Goal: Transaction & Acquisition: Download file/media

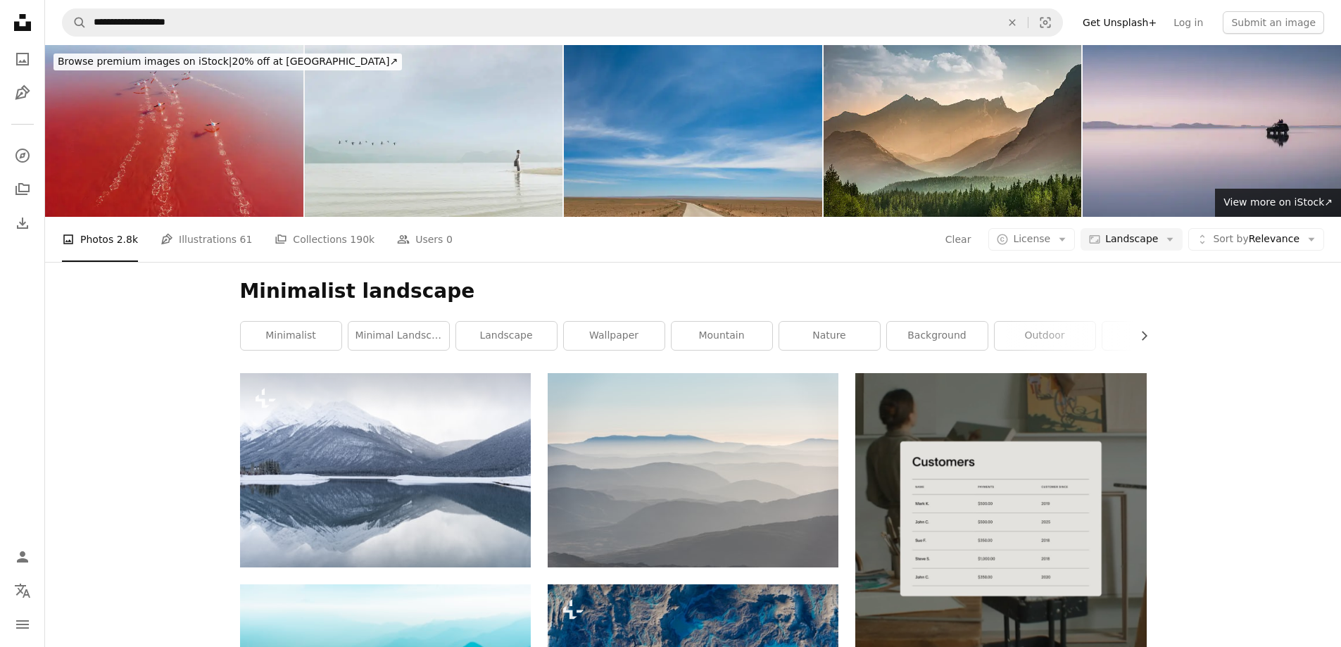
scroll to position [5185, 0]
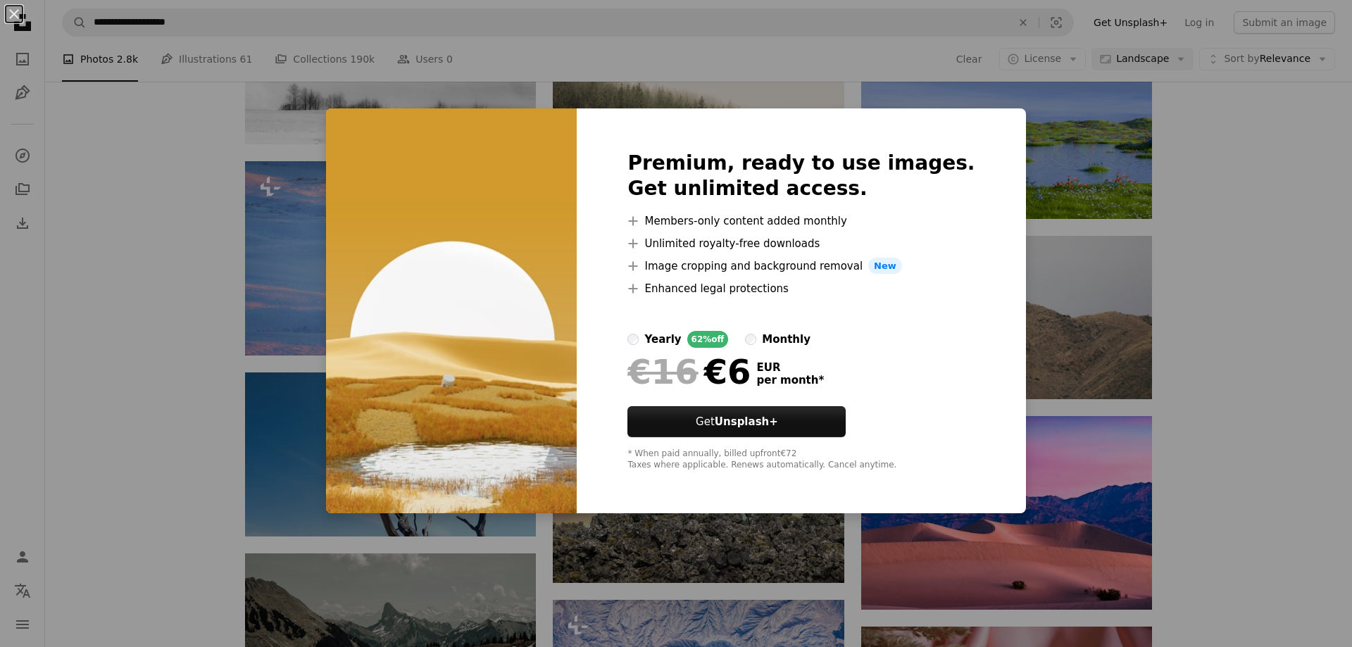
click at [1197, 239] on div "An X shape Premium, ready to use images. Get unlimited access. A plus sign Memb…" at bounding box center [676, 323] width 1352 height 647
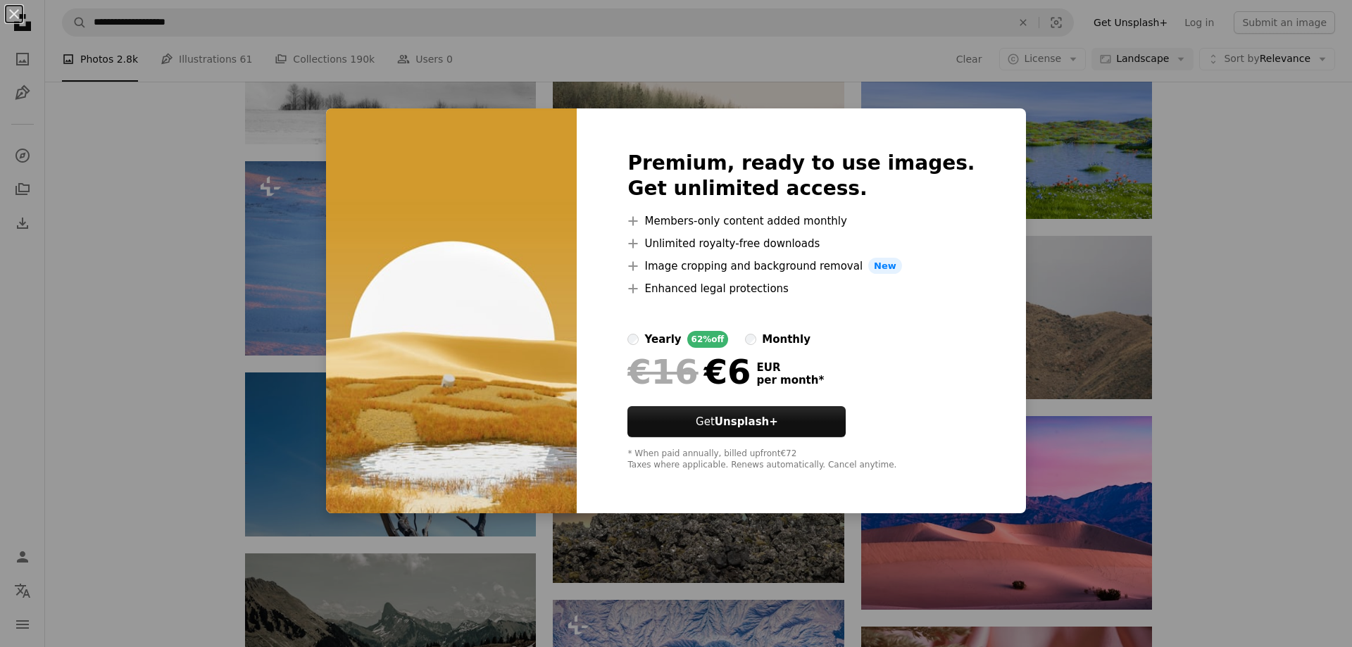
click at [1201, 298] on div "An X shape Premium, ready to use images. Get unlimited access. A plus sign Memb…" at bounding box center [676, 323] width 1352 height 647
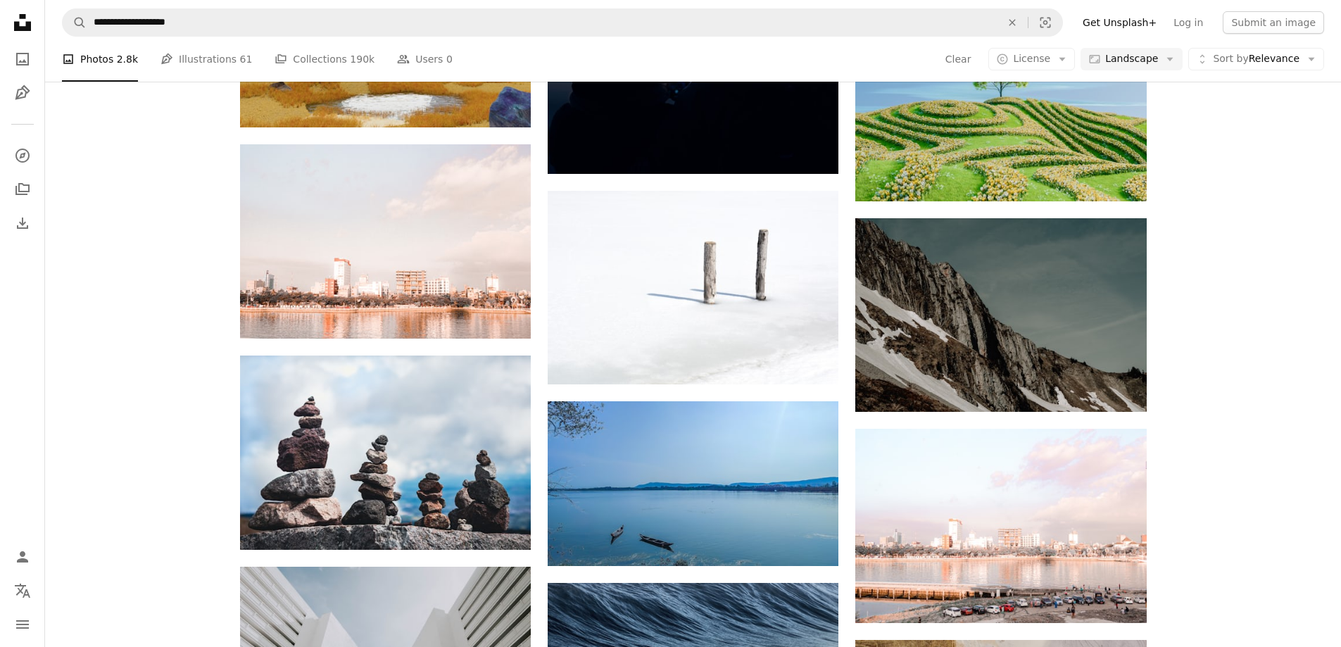
scroll to position [6030, 0]
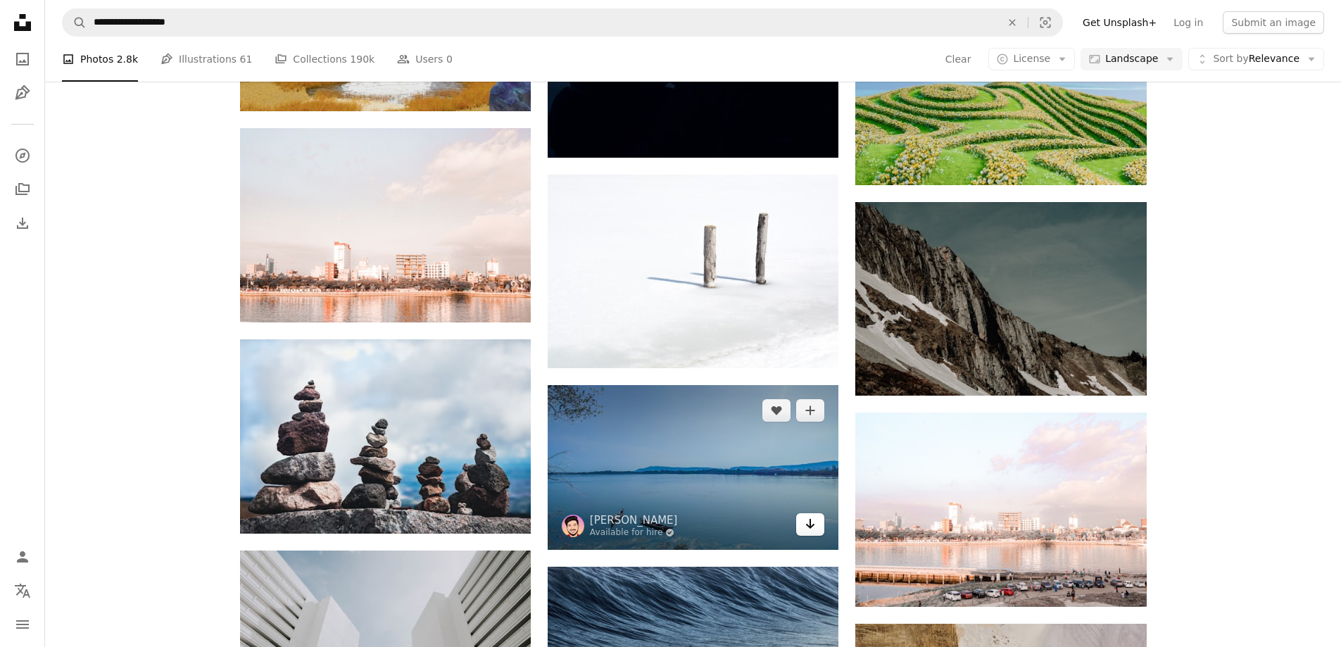
click at [817, 513] on link "Arrow pointing down" at bounding box center [810, 524] width 28 height 23
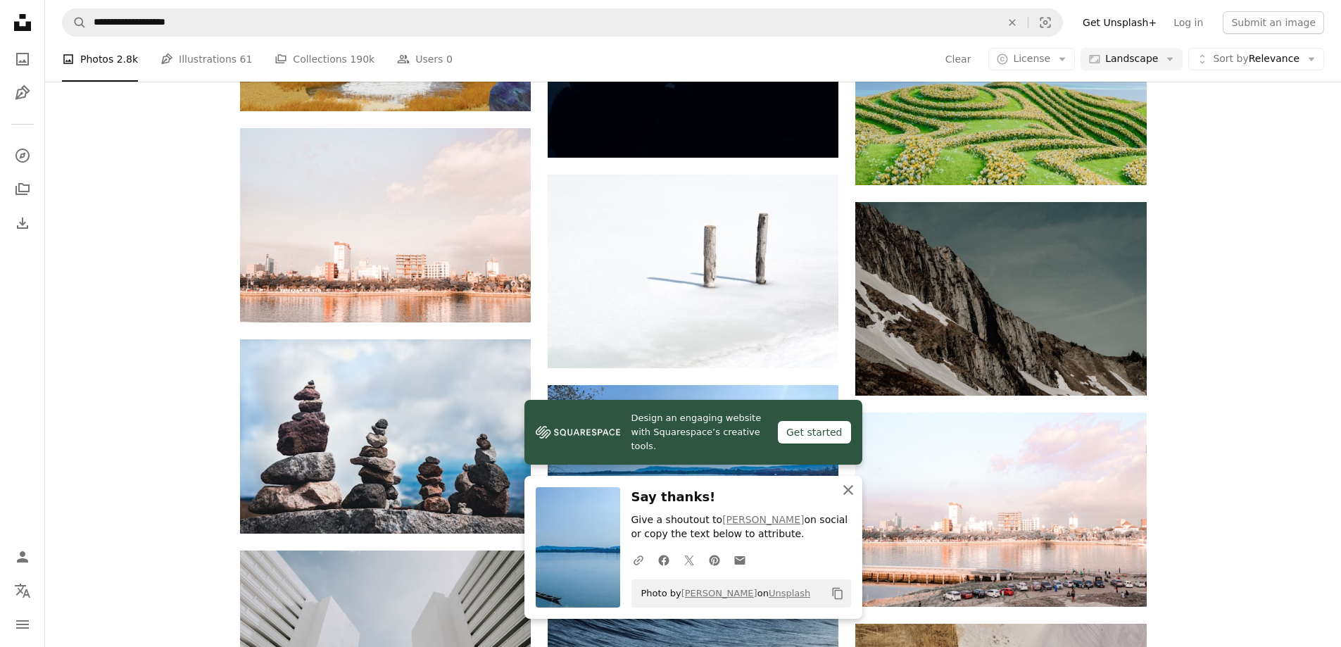
click at [852, 495] on icon "An X shape" at bounding box center [848, 489] width 17 height 17
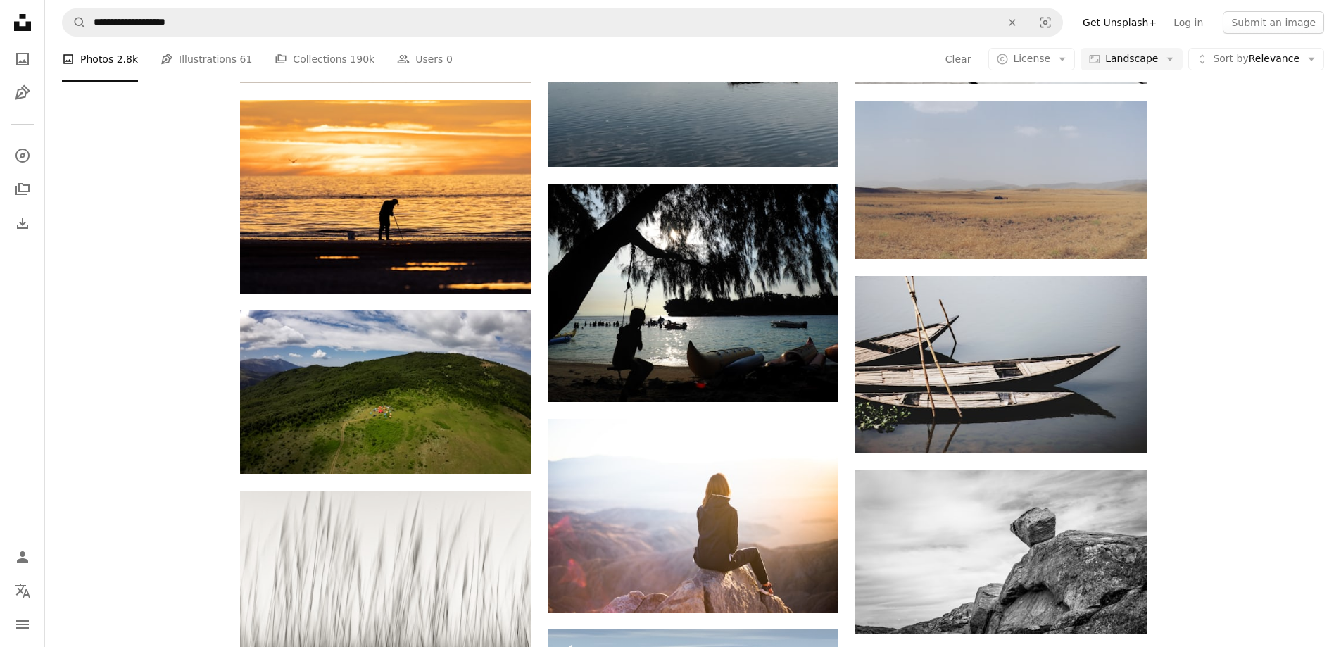
scroll to position [10394, 0]
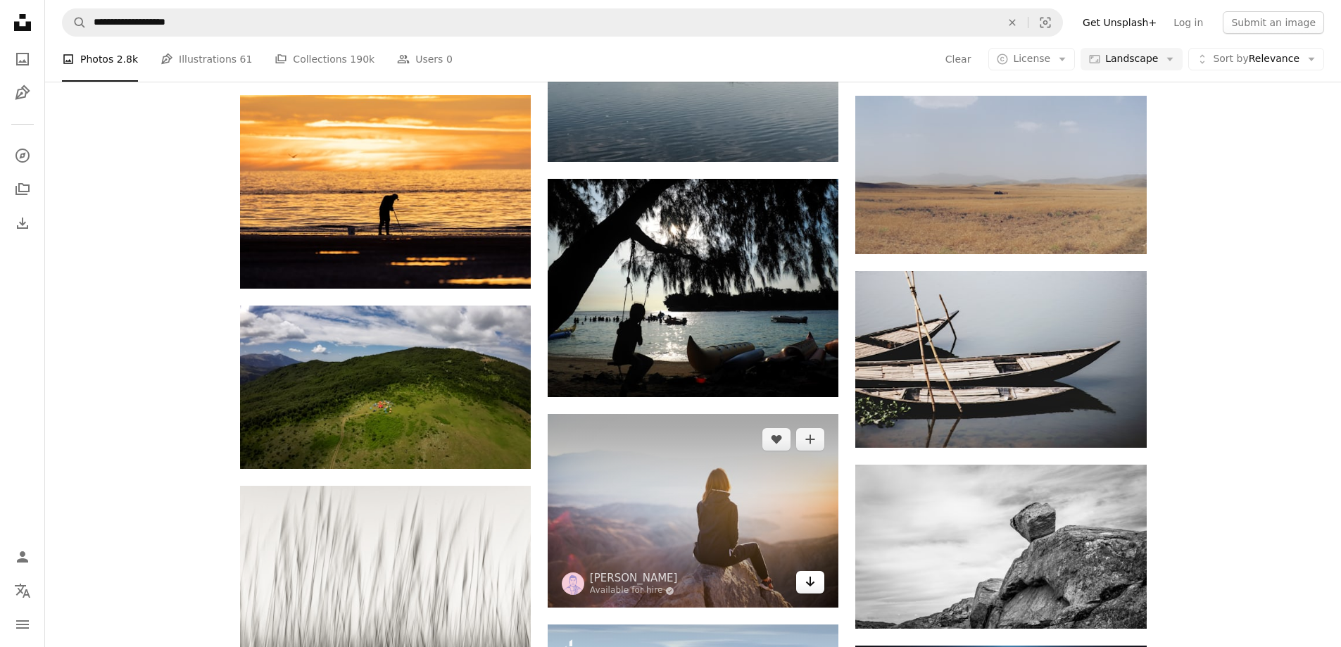
click at [813, 577] on icon "Download" at bounding box center [810, 582] width 9 height 10
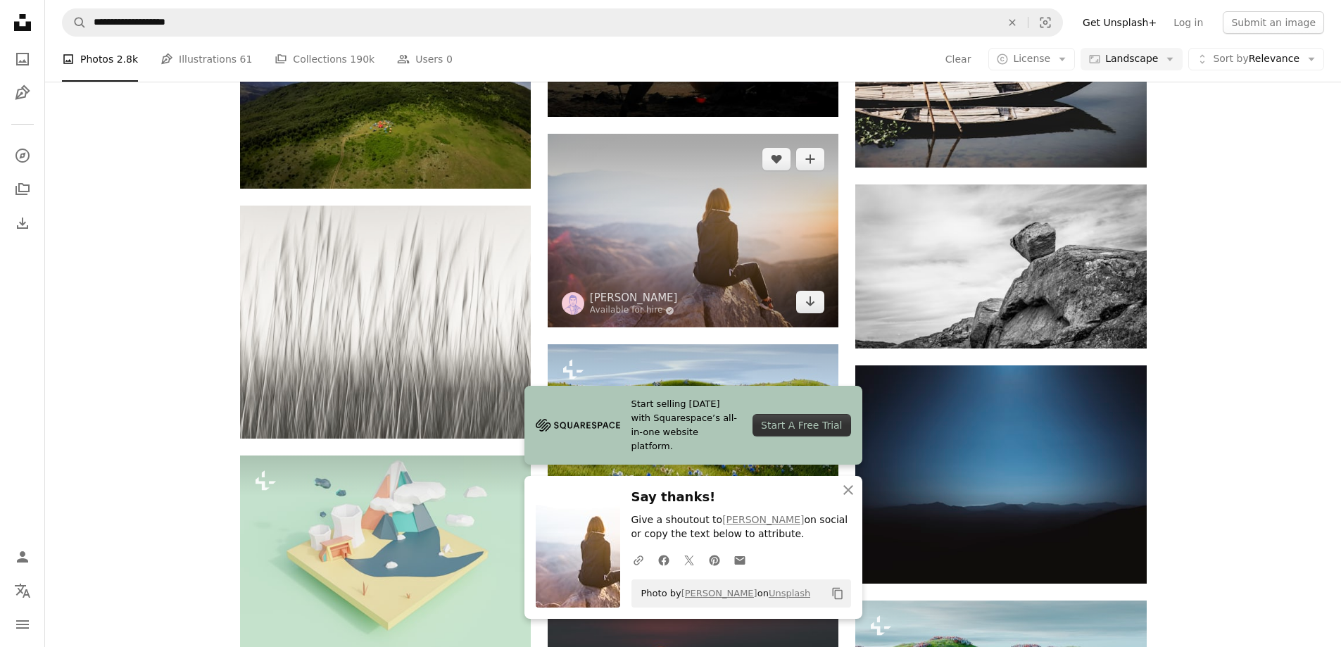
scroll to position [10676, 0]
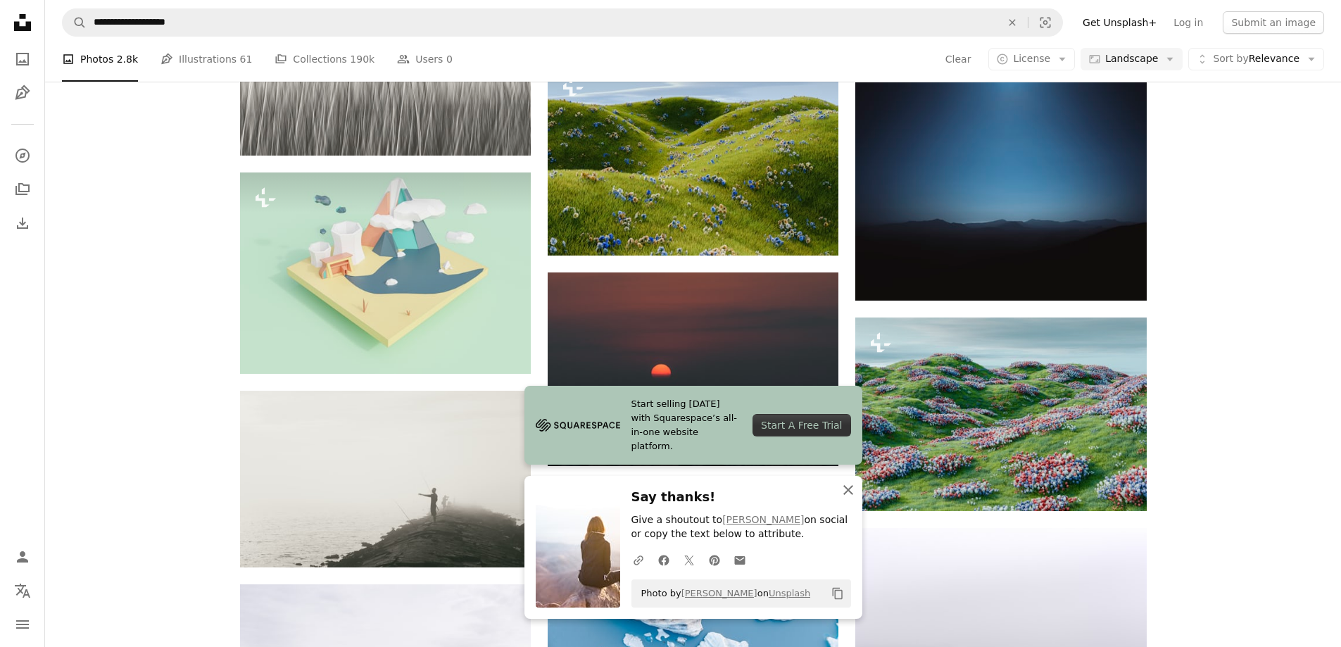
click at [852, 492] on icon "An X shape" at bounding box center [848, 489] width 17 height 17
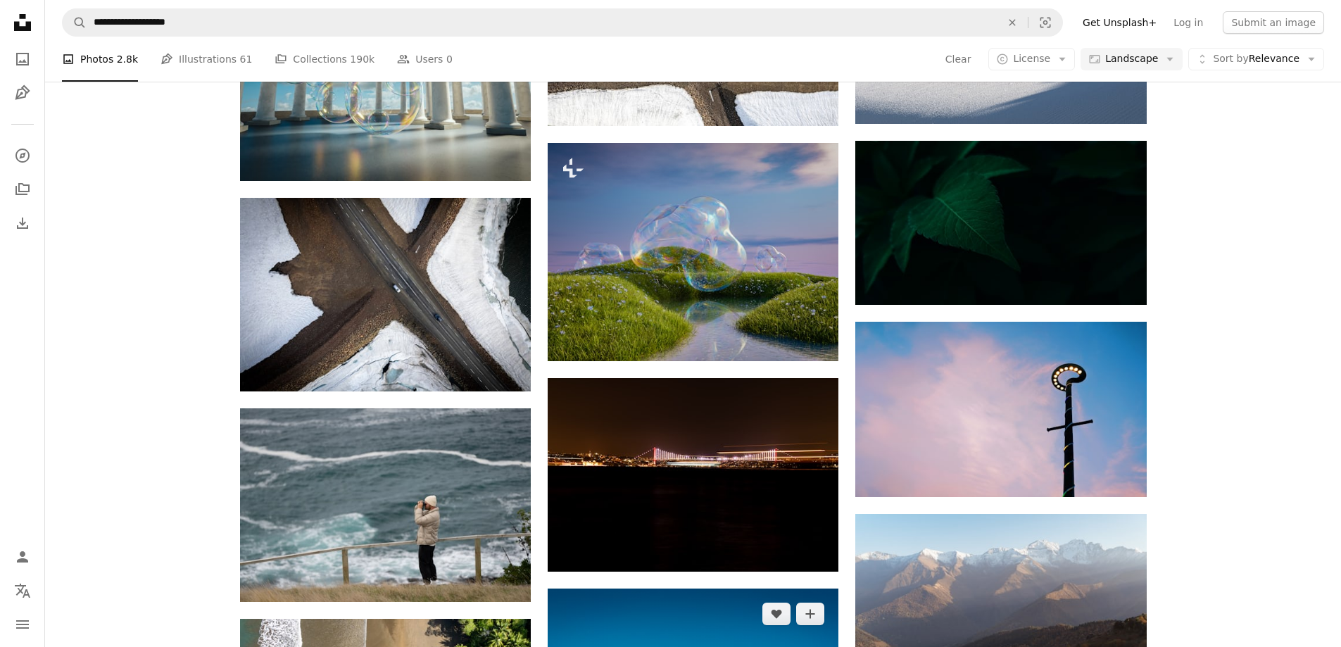
scroll to position [13984, 0]
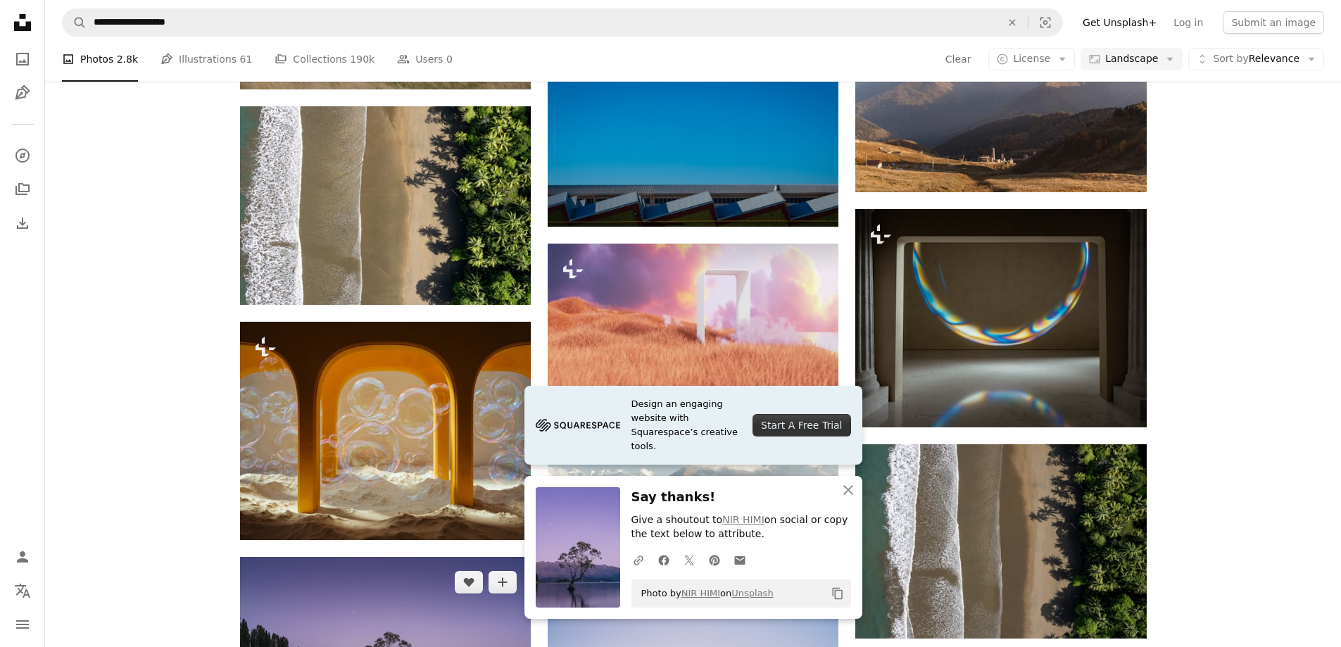
scroll to position [14266, 0]
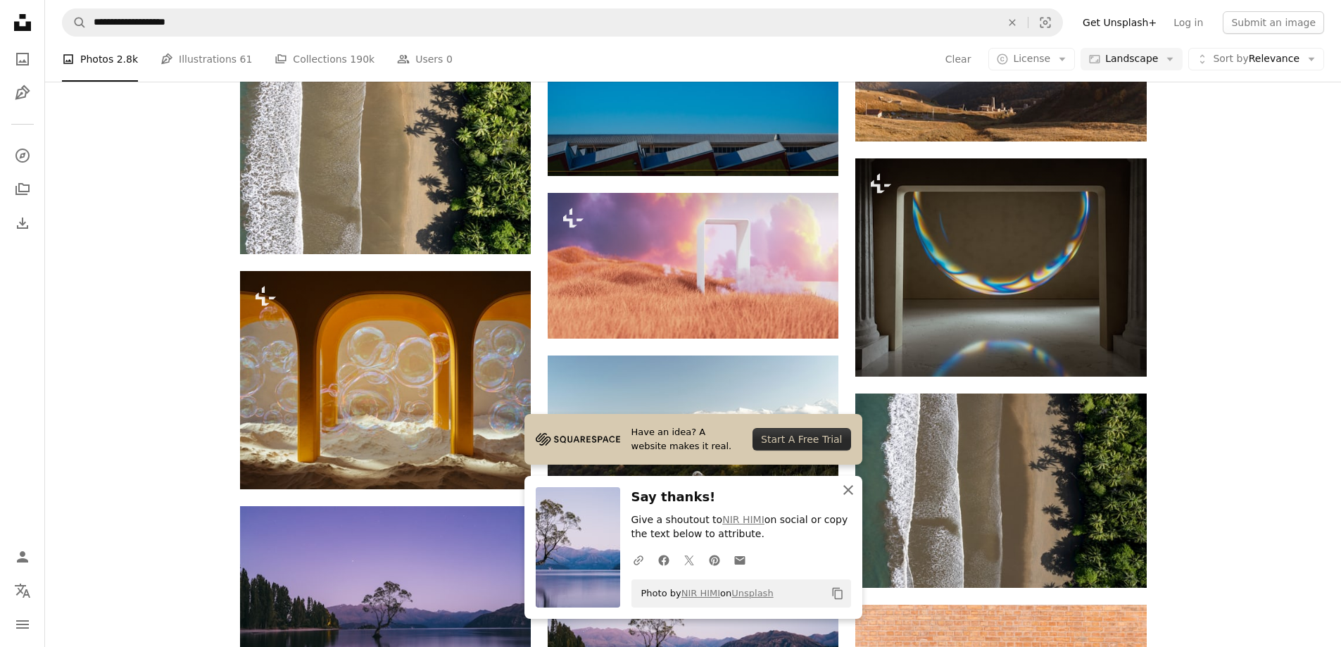
click at [851, 491] on icon "An X shape" at bounding box center [848, 489] width 17 height 17
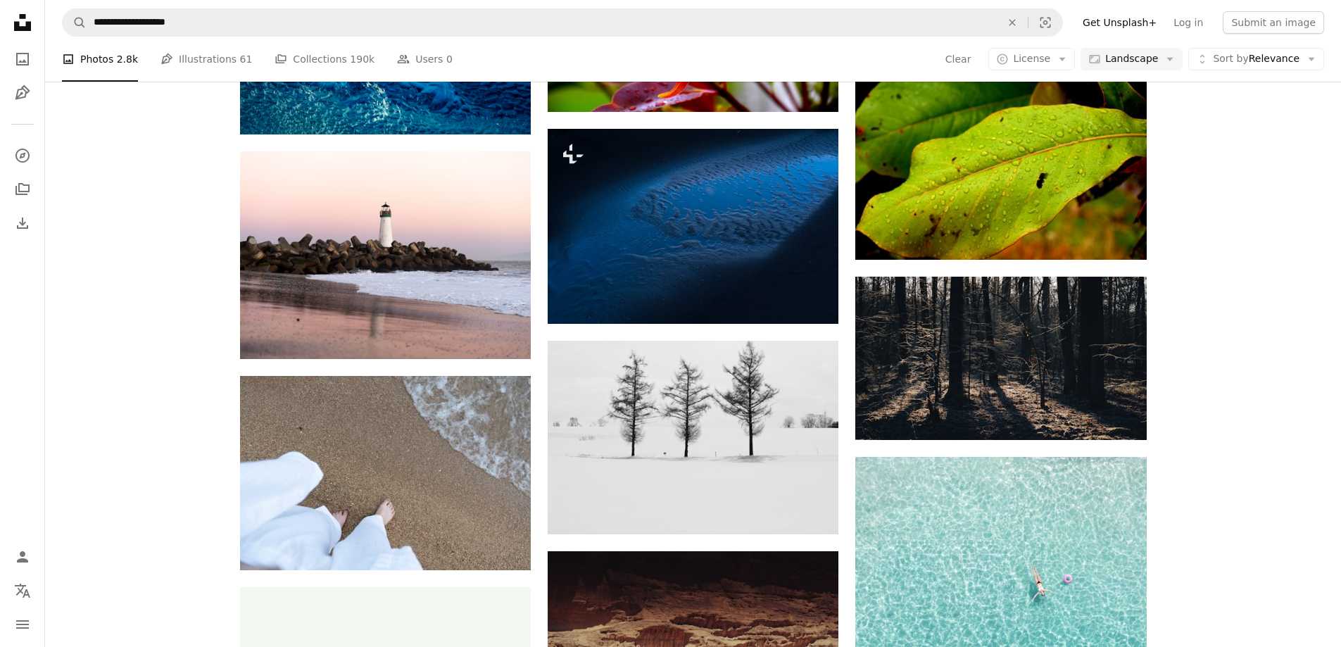
scroll to position [22432, 0]
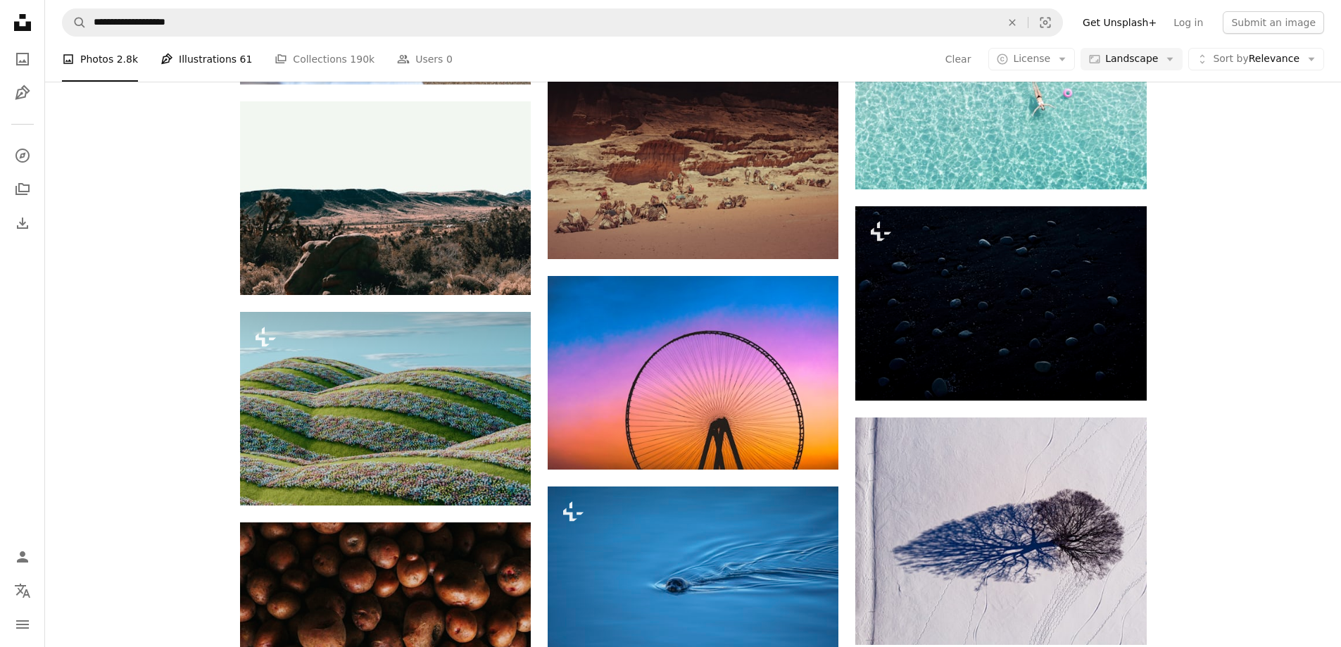
click at [194, 55] on link "Pen Tool Illustrations 61" at bounding box center [206, 59] width 92 height 45
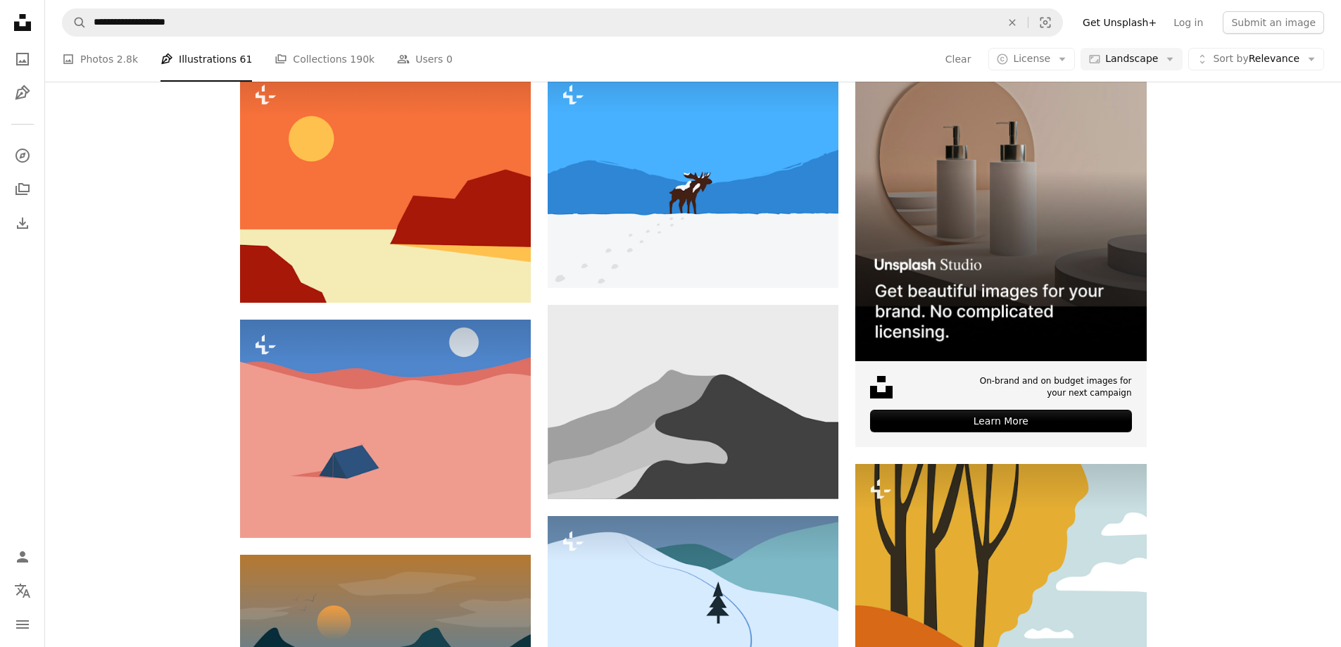
scroll to position [70, 0]
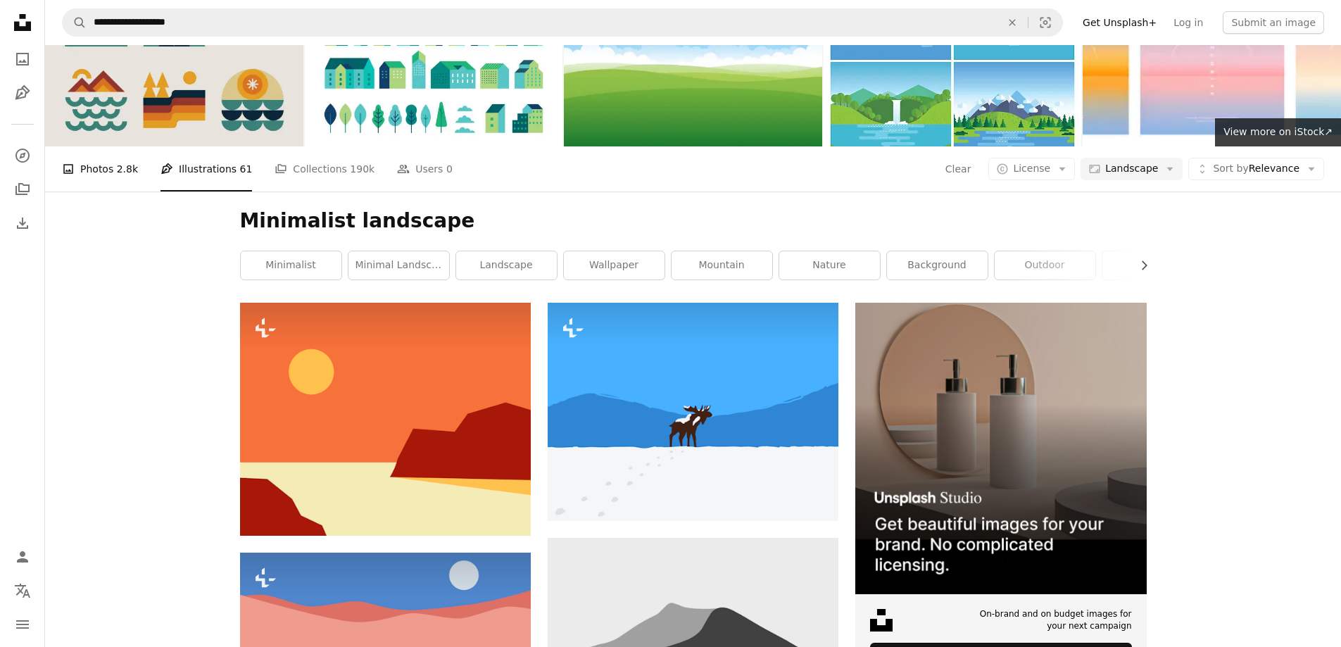
click at [98, 146] on link "A photo Photos 2.8k" at bounding box center [100, 168] width 76 height 45
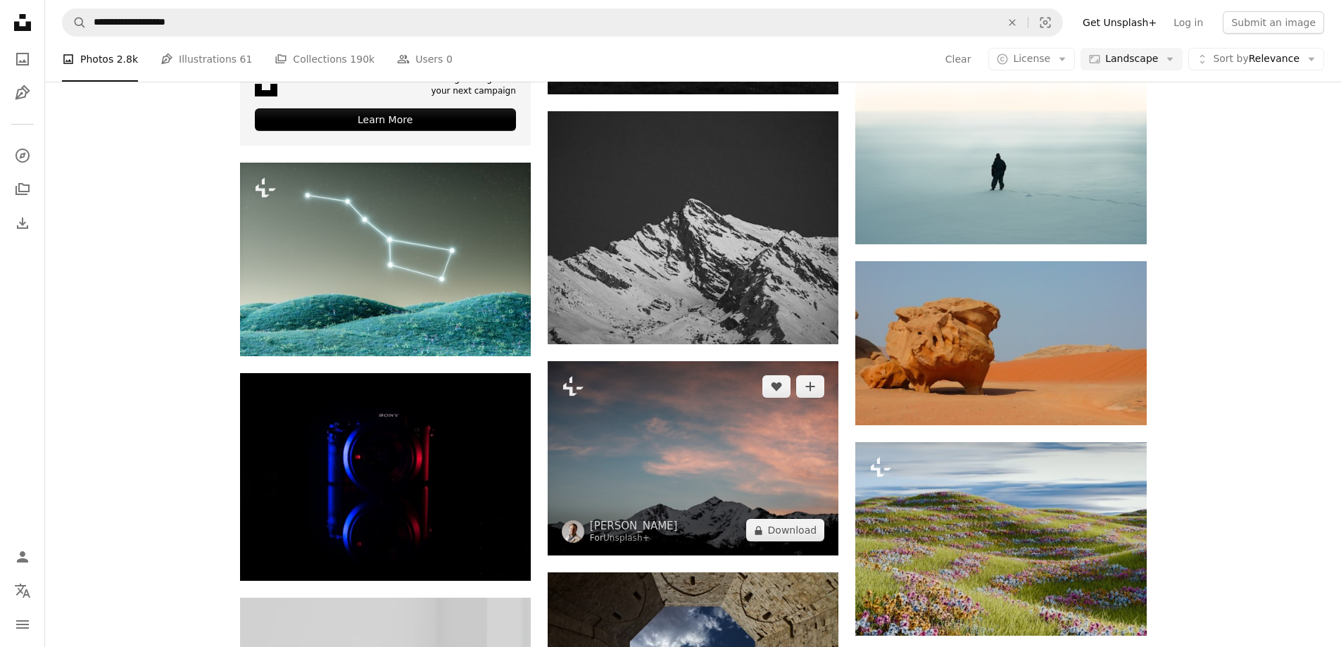
scroll to position [2675, 0]
